Goal: Transaction & Acquisition: Purchase product/service

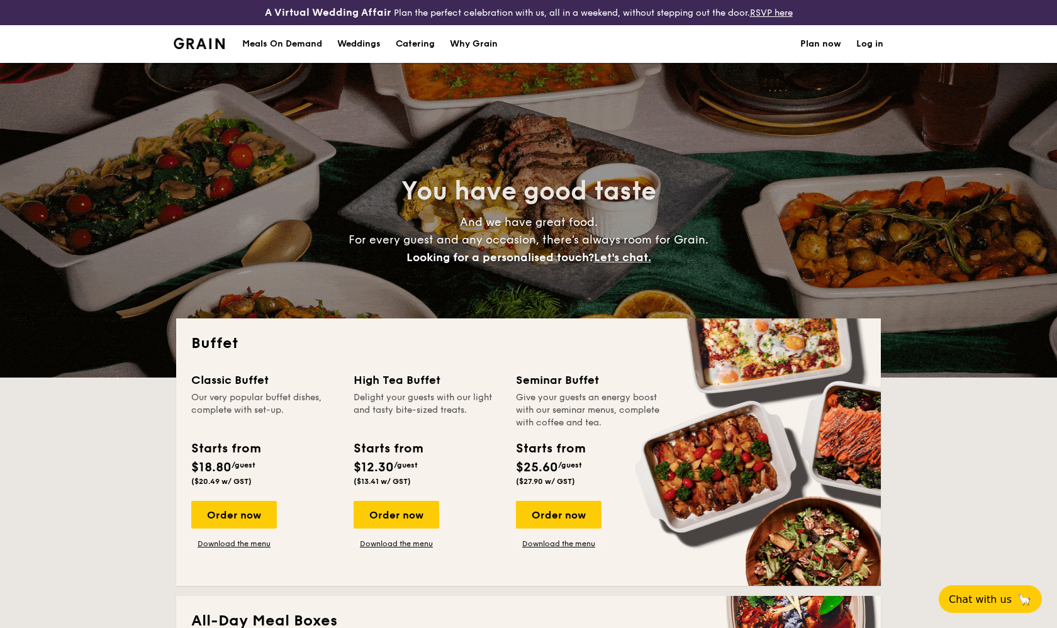
select select
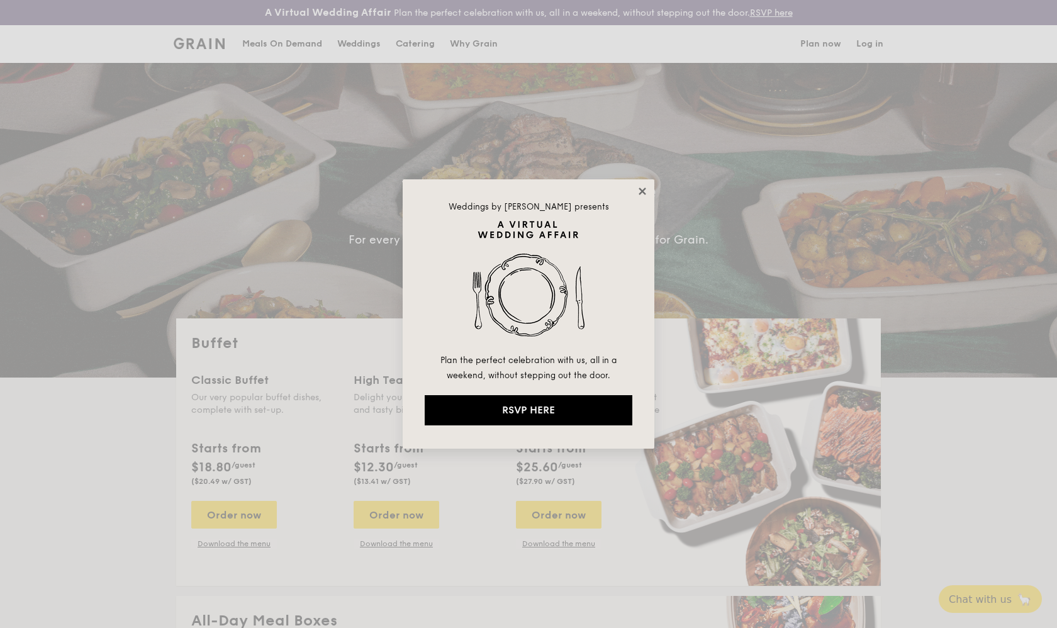
click at [638, 193] on icon at bounding box center [642, 191] width 11 height 11
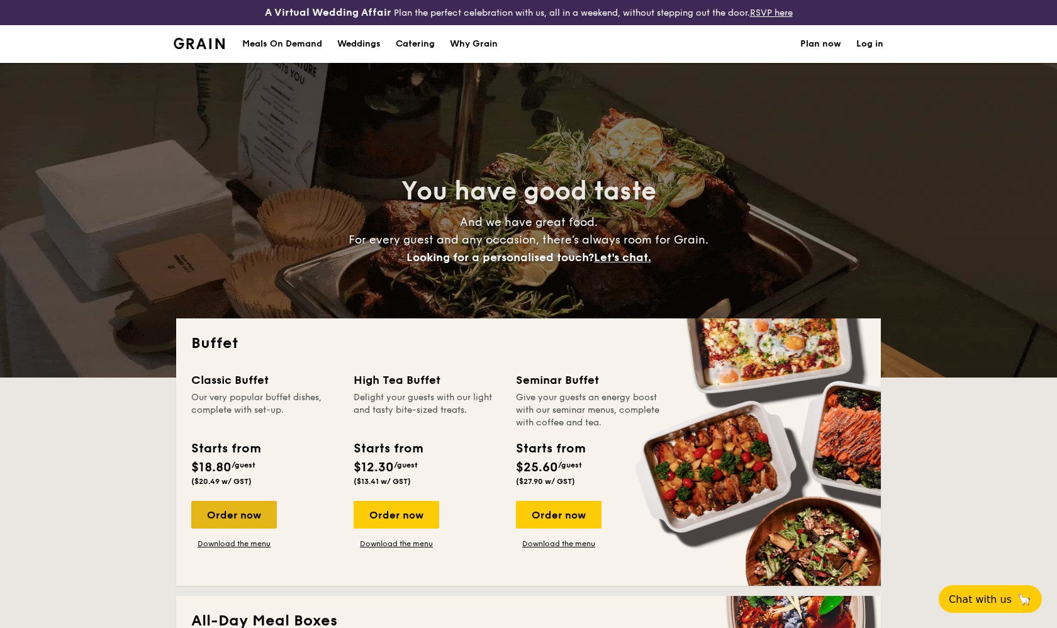
click at [269, 506] on div "Order now" at bounding box center [234, 515] width 86 height 28
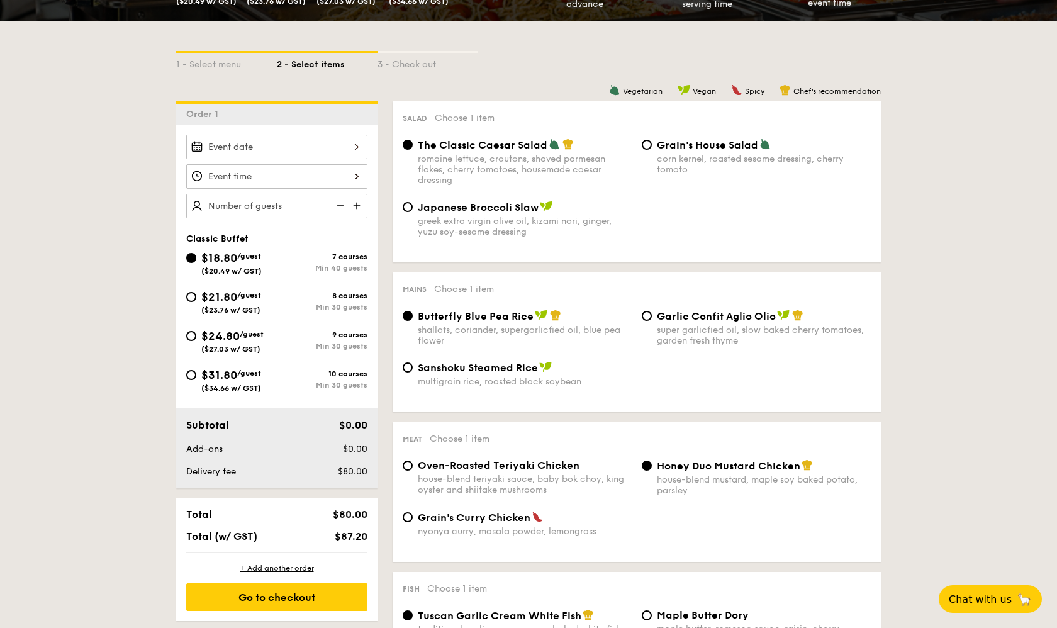
scroll to position [277, 0]
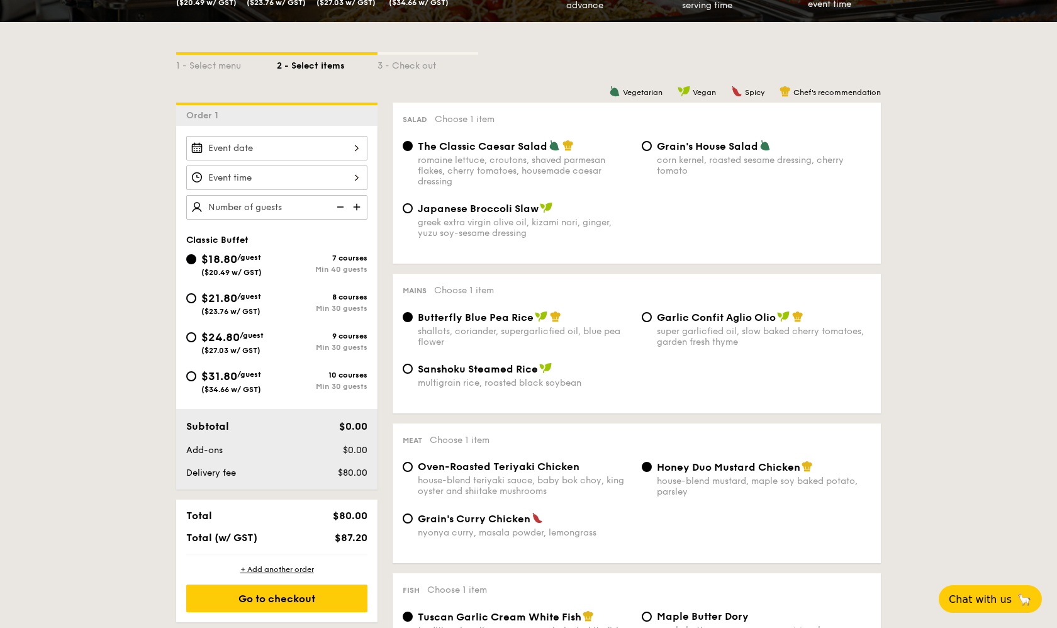
click at [211, 308] on span "($23.76 w/ GST)" at bounding box center [230, 311] width 59 height 9
click at [196, 303] on input "$21.80 /guest ($23.76 w/ GST) 8 courses Min 30 guests" at bounding box center [191, 298] width 10 height 10
radio input "true"
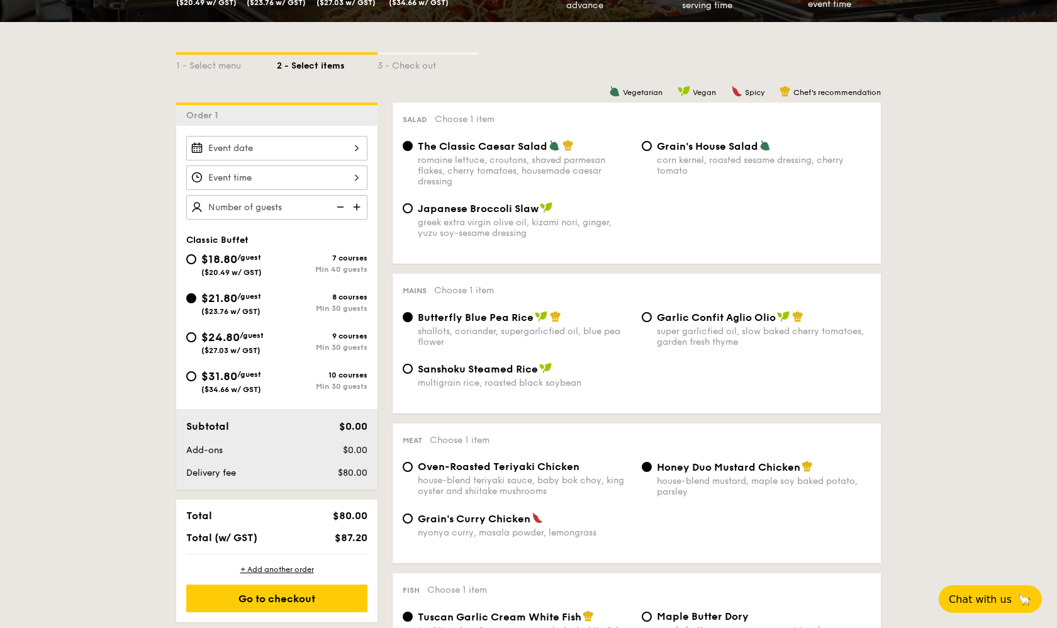
radio input "true"
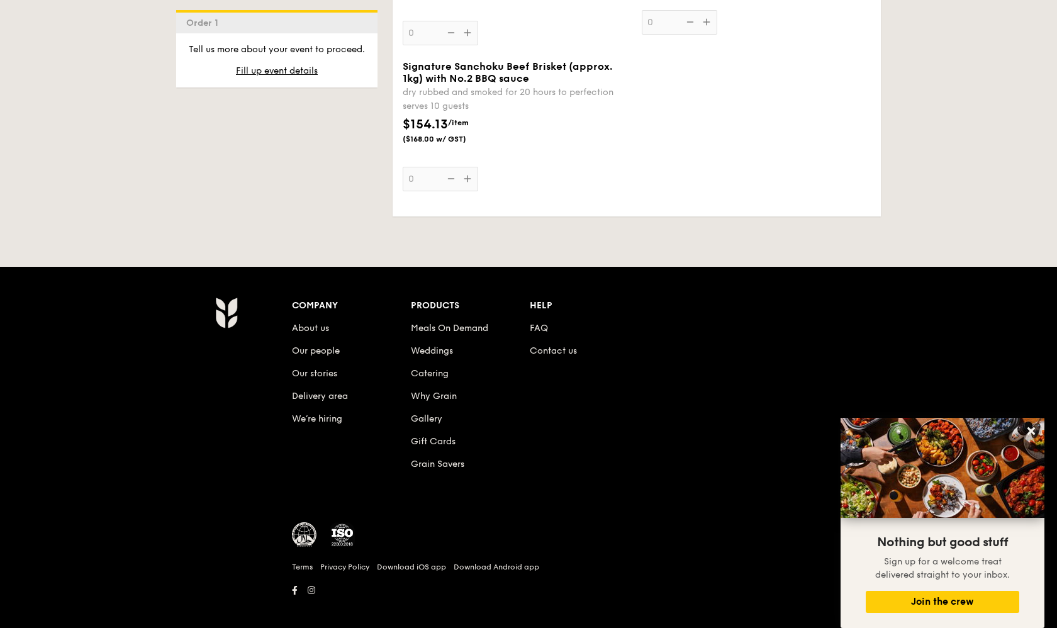
scroll to position [2897, 0]
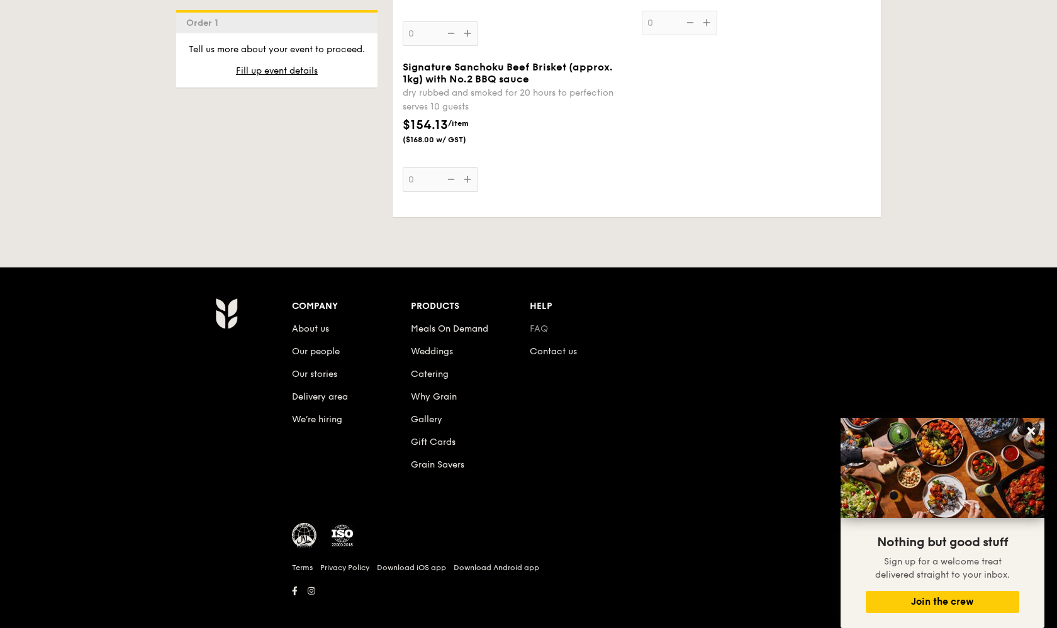
click at [537, 323] on link "FAQ" at bounding box center [539, 328] width 18 height 11
